Goal: Task Accomplishment & Management: Manage account settings

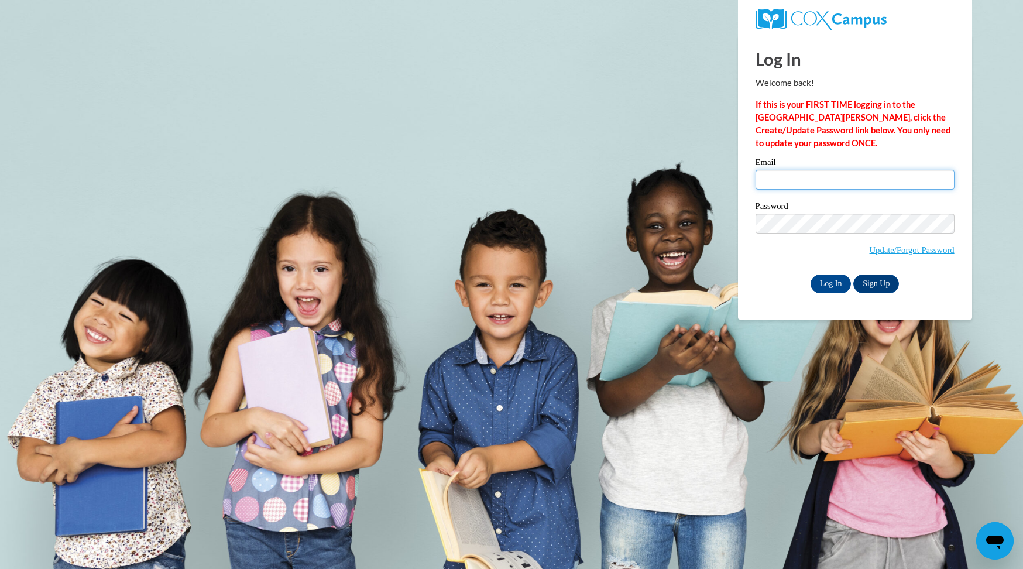
click at [790, 181] on input "Email" at bounding box center [854, 180] width 199 height 20
type input "[EMAIL_ADDRESS][DOMAIN_NAME]"
click at [810, 274] on input "Log In" at bounding box center [830, 283] width 41 height 19
